Goal: Task Accomplishment & Management: Complete application form

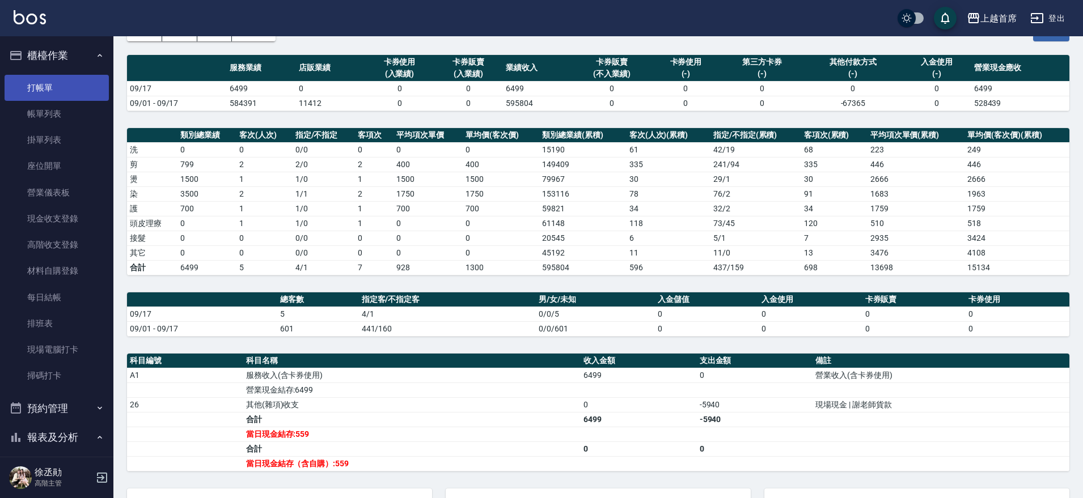
click at [67, 79] on link "打帳單" at bounding box center [57, 88] width 104 height 26
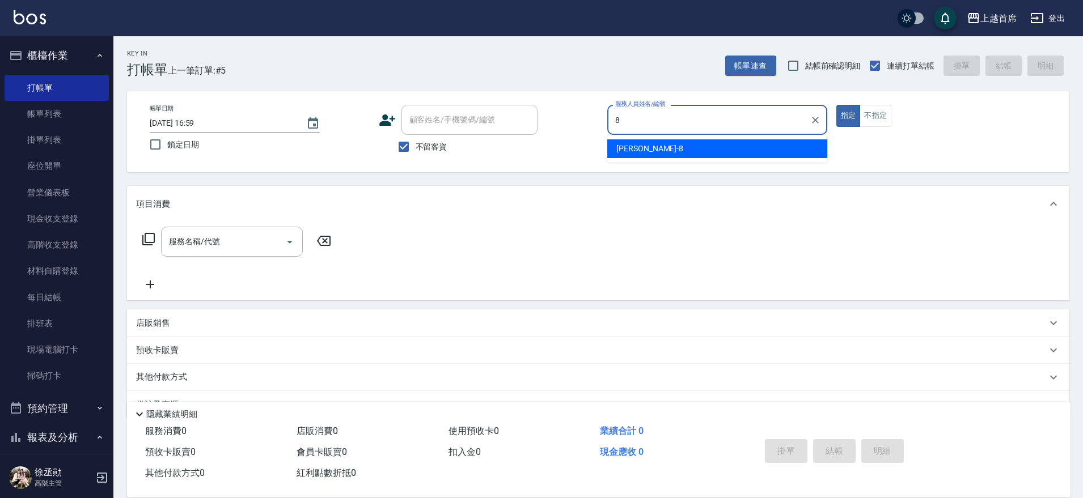
type input "[PERSON_NAME]好-8"
type button "true"
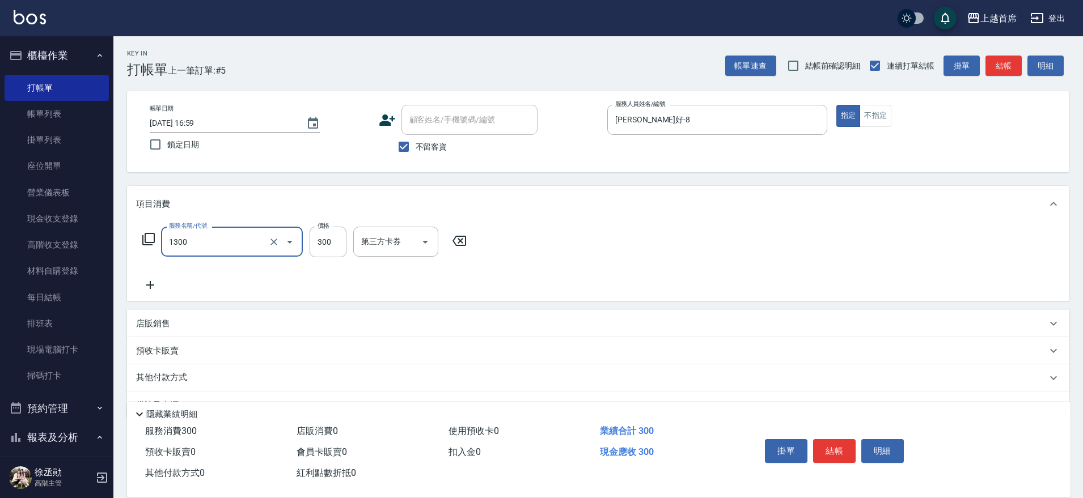
type input "洗髮(1300)"
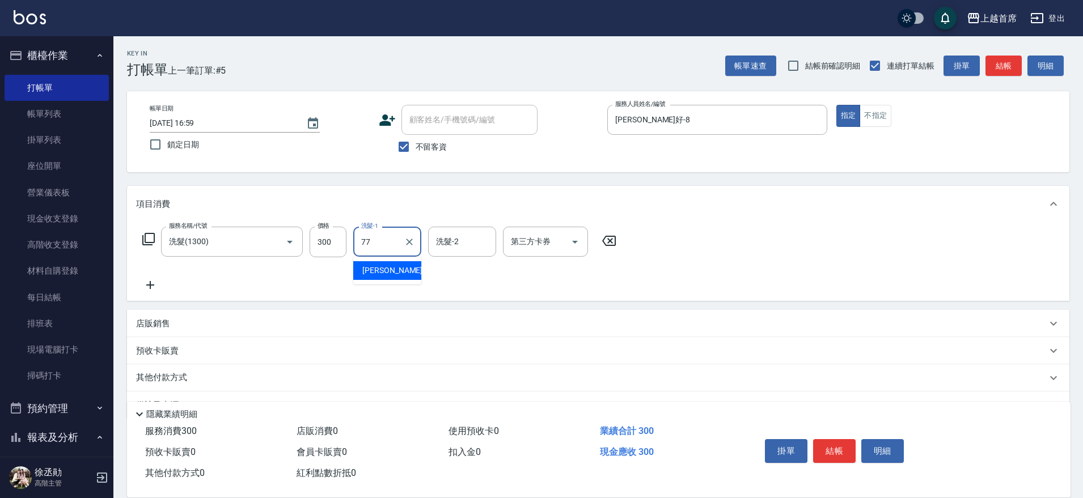
type input "[PERSON_NAME]-77"
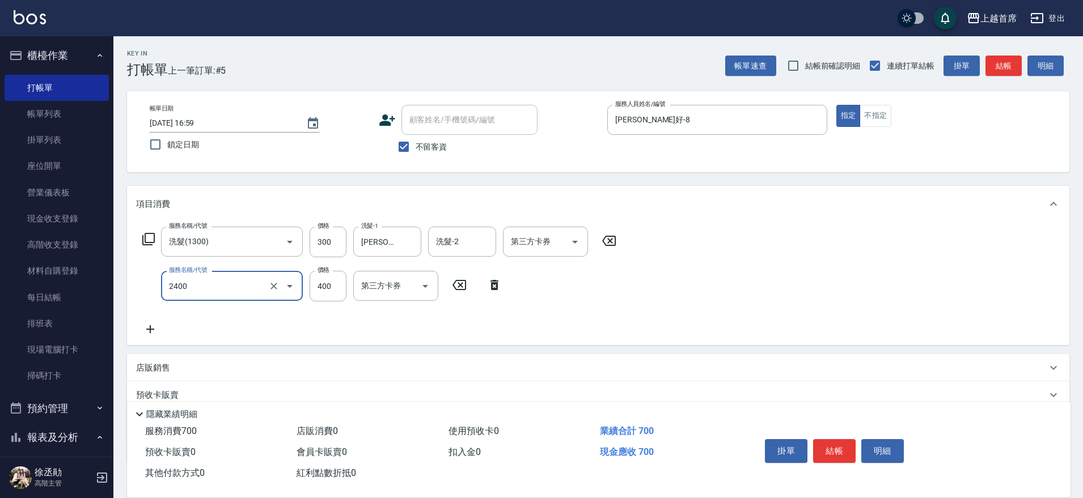
type input "指定一般洗剪400(2400)"
type input "480"
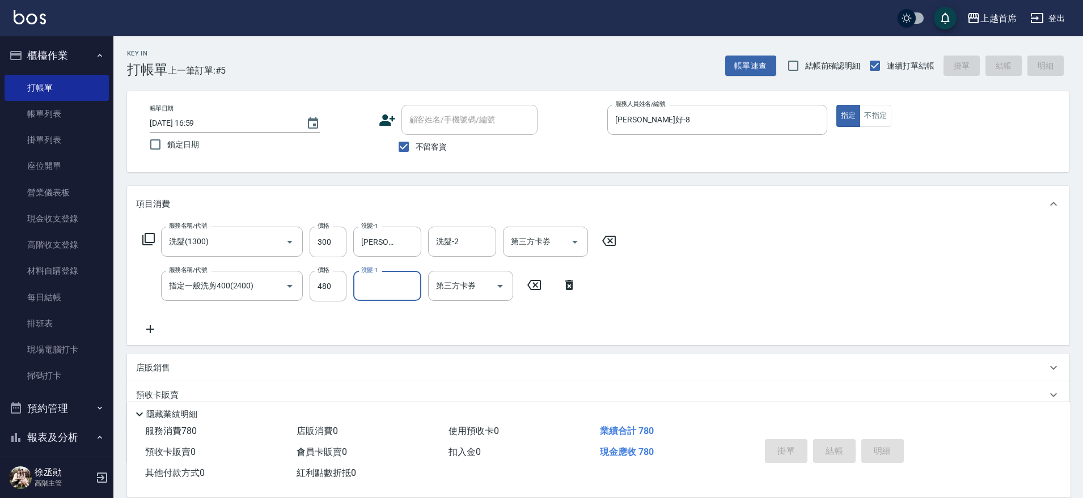
type input "[DATE] 17:01"
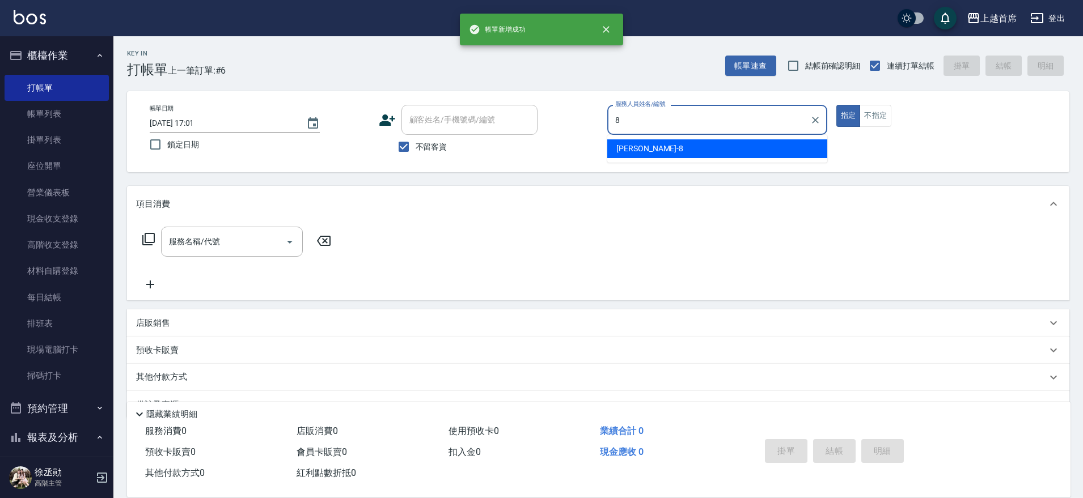
type input "[PERSON_NAME]好-8"
